Goal: Information Seeking & Learning: Learn about a topic

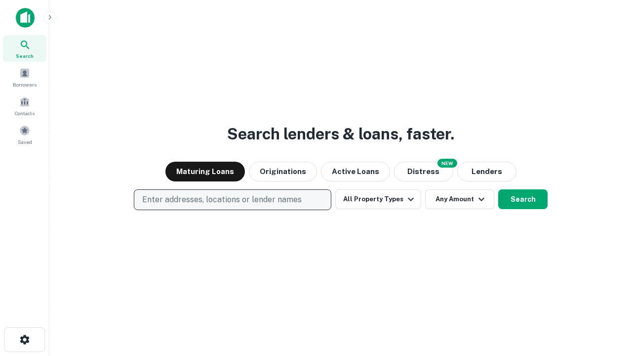
click at [232, 200] on p "Enter addresses, locations or lender names" at bounding box center [222, 200] width 160 height 12
type input "**********"
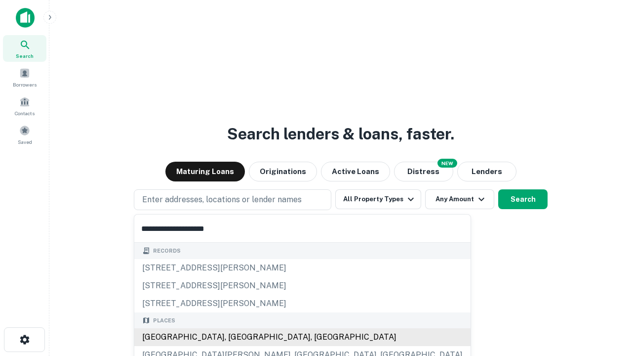
click at [236, 337] on div "[GEOGRAPHIC_DATA], [GEOGRAPHIC_DATA], [GEOGRAPHIC_DATA]" at bounding box center [302, 337] width 336 height 18
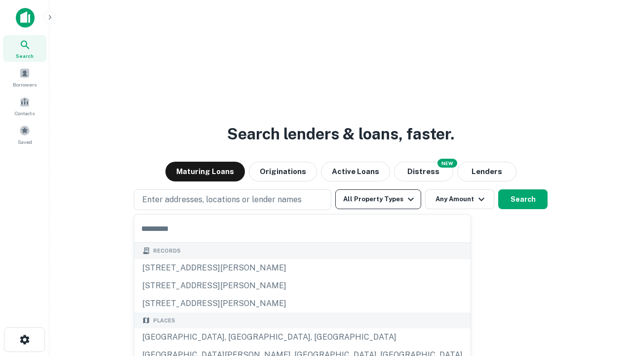
click at [378, 199] on button "All Property Types" at bounding box center [378, 199] width 86 height 20
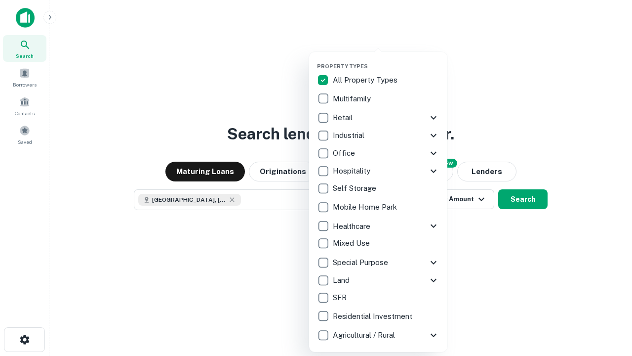
click at [386, 60] on button "button" at bounding box center [386, 60] width 138 height 0
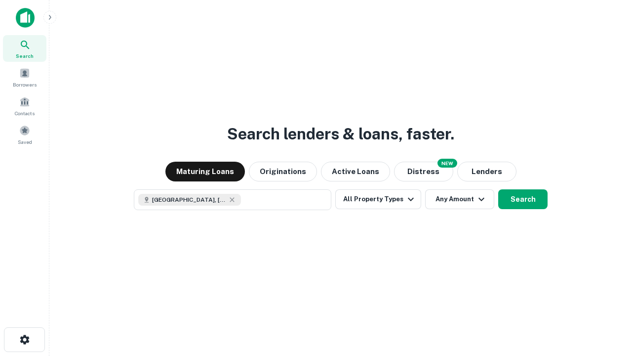
scroll to position [16, 0]
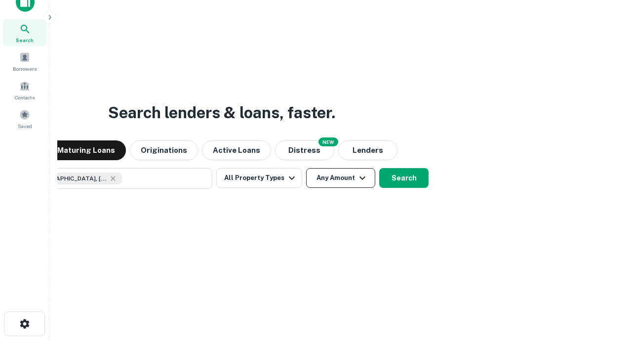
click at [306, 168] on button "Any Amount" at bounding box center [340, 178] width 69 height 20
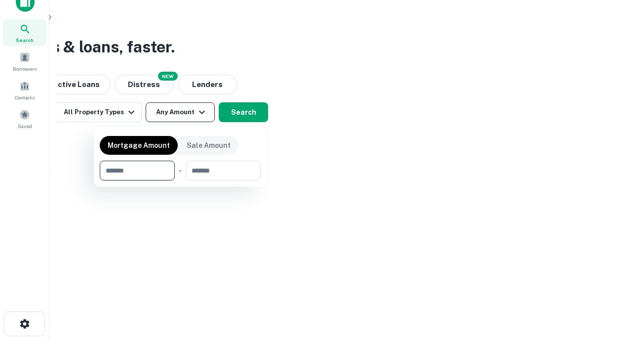
type input "*******"
click at [180, 180] on button "button" at bounding box center [180, 180] width 161 height 0
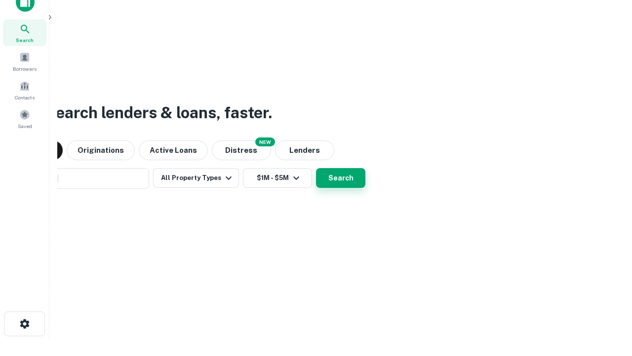
click at [316, 168] on button "Search" at bounding box center [340, 178] width 49 height 20
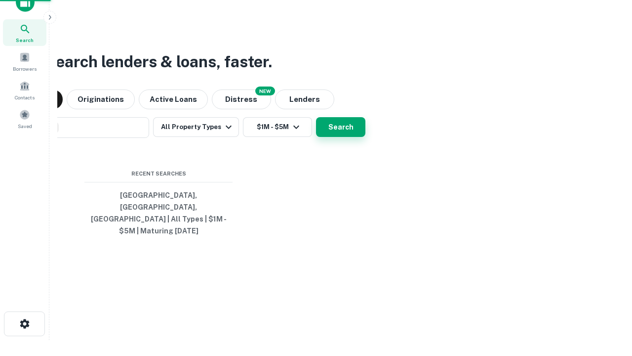
scroll to position [32, 280]
